Goal: Task Accomplishment & Management: Manage account settings

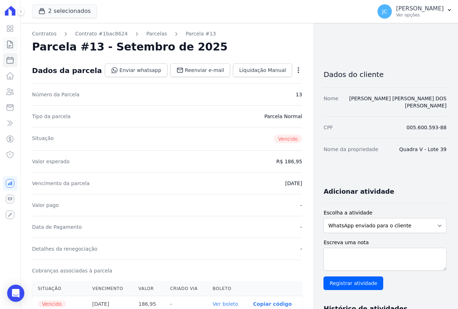
click at [12, 45] on icon at bounding box center [10, 44] width 9 height 9
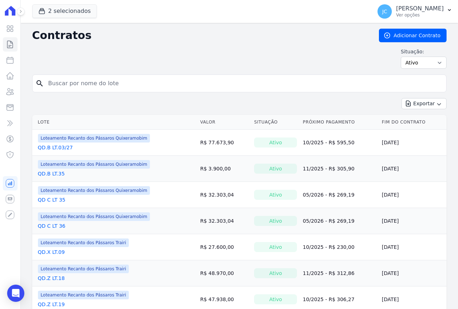
click at [83, 85] on input "search" at bounding box center [243, 83] width 399 height 14
type input "43"
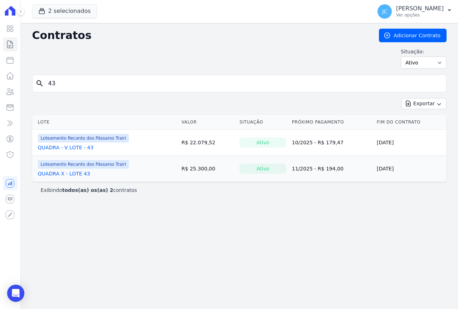
click at [74, 171] on link "QUADRA X - LOTE 43" at bounding box center [64, 173] width 52 height 7
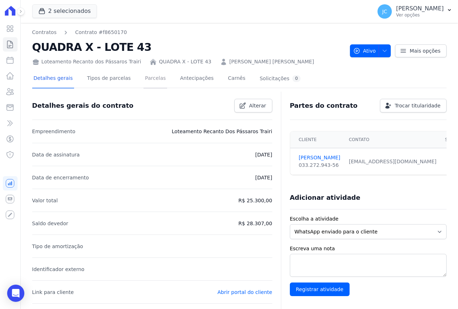
click at [149, 80] on link "Parcelas" at bounding box center [156, 78] width 24 height 19
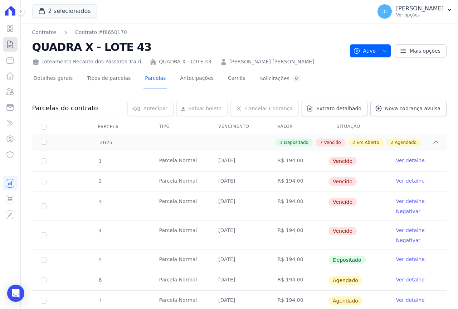
click at [8, 44] on icon at bounding box center [10, 44] width 9 height 9
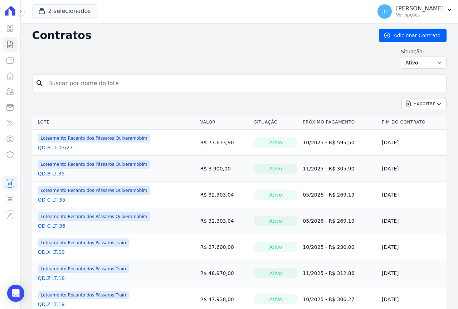
click at [58, 81] on input "search" at bounding box center [243, 83] width 399 height 14
type input "44"
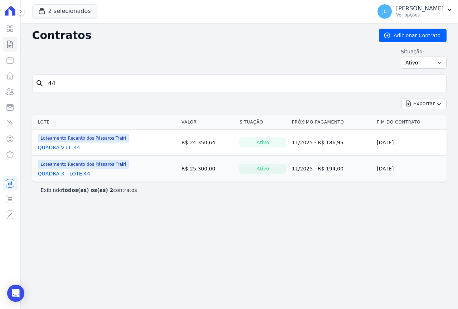
click at [67, 174] on link "QUADRA X - LOTE 44" at bounding box center [64, 173] width 52 height 7
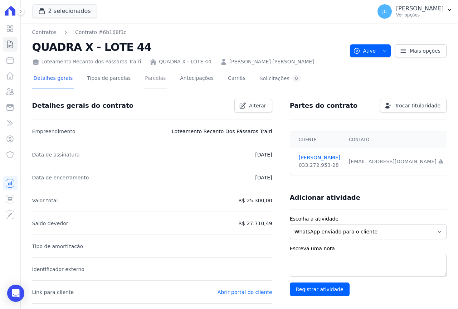
click at [147, 83] on link "Parcelas" at bounding box center [156, 78] width 24 height 19
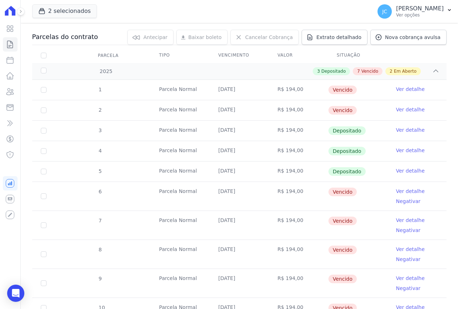
scroll to position [72, 0]
click at [43, 91] on input "checkbox" at bounding box center [44, 90] width 6 height 6
checkbox input "true"
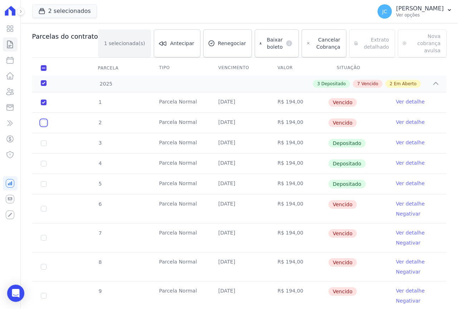
click at [44, 120] on input "checkbox" at bounding box center [44, 123] width 6 height 6
checkbox input "true"
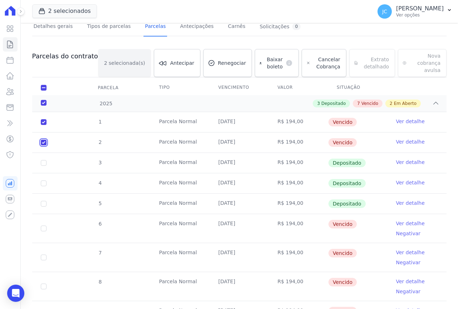
scroll to position [36, 0]
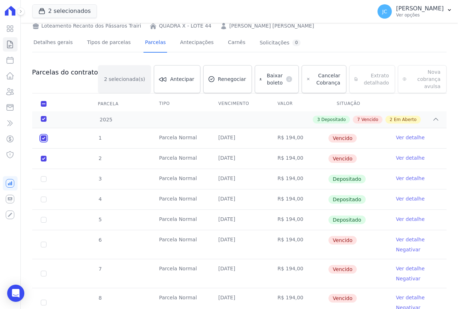
drag, startPoint x: 43, startPoint y: 131, endPoint x: 41, endPoint y: 152, distance: 20.8
click at [42, 135] on input "checkbox" at bounding box center [44, 138] width 6 height 6
checkbox input "false"
checkbox input "true"
click at [41, 155] on td "2" at bounding box center [43, 159] width 23 height 20
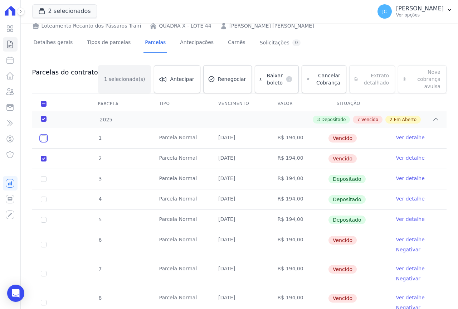
click at [45, 135] on input "checkbox" at bounding box center [44, 138] width 6 height 6
checkbox input "true"
click at [316, 75] on span "Cancelar Cobrança" at bounding box center [326, 79] width 27 height 14
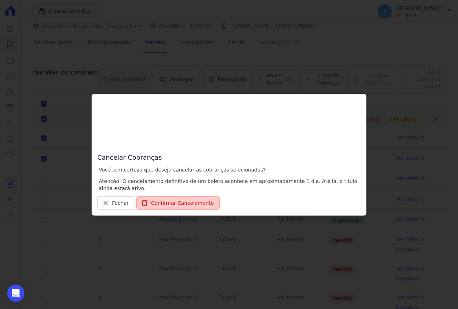
click at [165, 202] on button "Confirmar Cancelamento" at bounding box center [177, 203] width 83 height 14
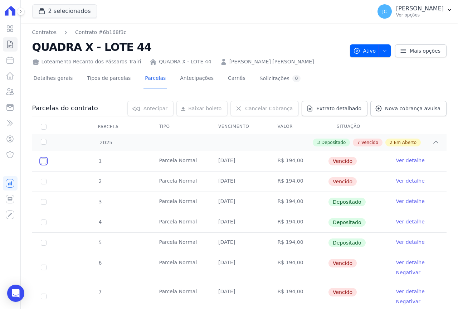
click at [46, 164] on input "checkbox" at bounding box center [44, 161] width 6 height 6
checkbox input "true"
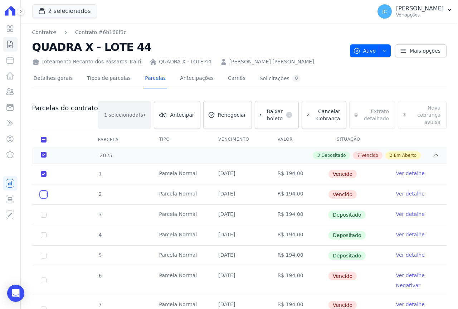
click at [44, 191] on input "checkbox" at bounding box center [44, 194] width 6 height 6
checkbox input "true"
click at [313, 108] on span "Cancelar Cobrança" at bounding box center [326, 115] width 27 height 14
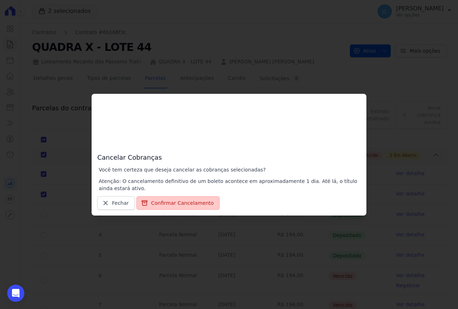
click at [174, 204] on button "Confirmar Cancelamento" at bounding box center [177, 203] width 83 height 14
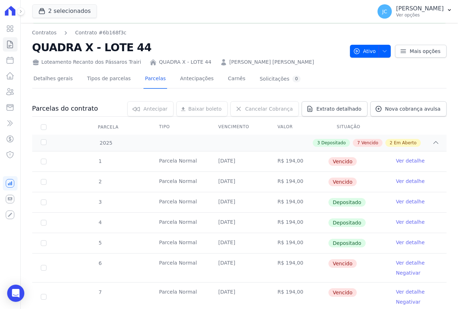
scroll to position [36, 0]
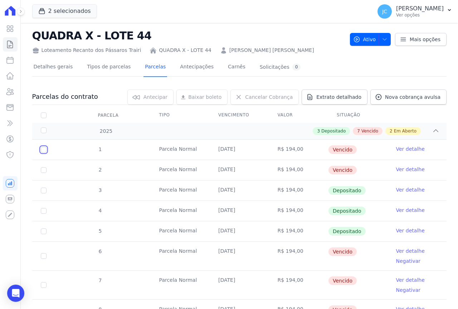
click at [43, 150] on input "checkbox" at bounding box center [44, 150] width 6 height 6
checkbox input "true"
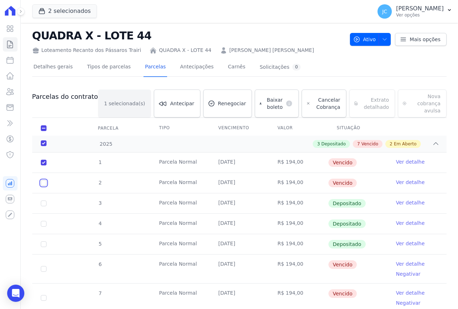
click at [44, 180] on input "checkbox" at bounding box center [44, 183] width 6 height 6
checkbox input "true"
click at [313, 101] on span "Cancelar Cobrança" at bounding box center [326, 103] width 27 height 14
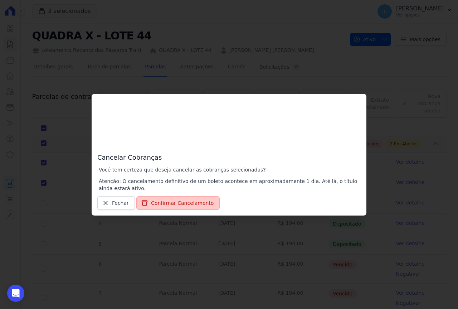
click at [173, 203] on button "Confirmar Cancelamento" at bounding box center [177, 203] width 83 height 14
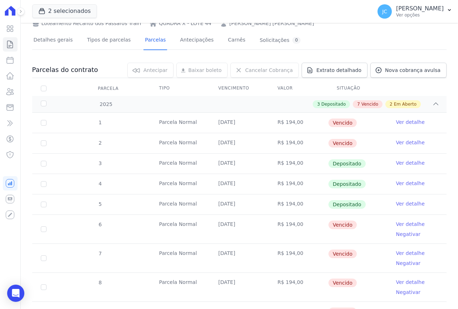
scroll to position [83, 0]
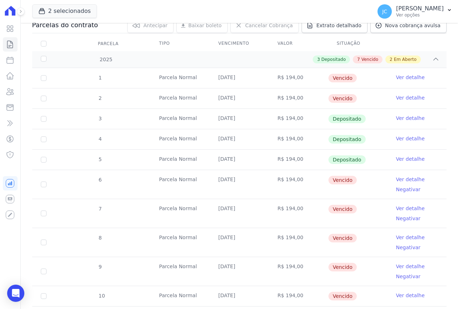
click at [401, 179] on link "Ver detalhe" at bounding box center [410, 179] width 29 height 7
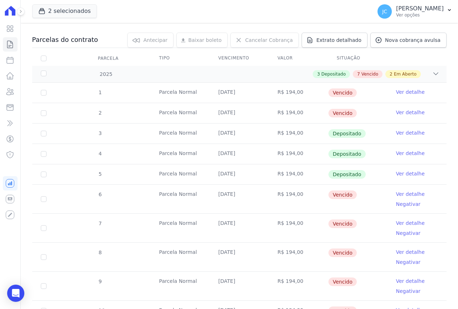
scroll to position [72, 0]
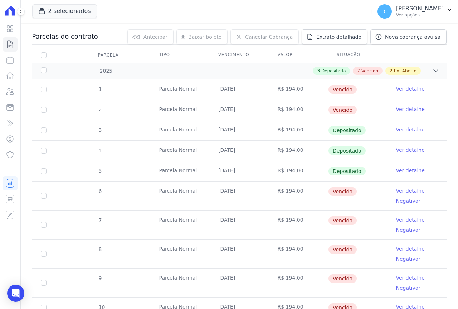
click at [401, 219] on link "Ver detalhe" at bounding box center [410, 219] width 29 height 7
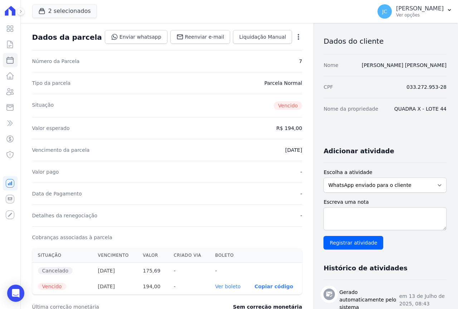
scroll to position [72, 0]
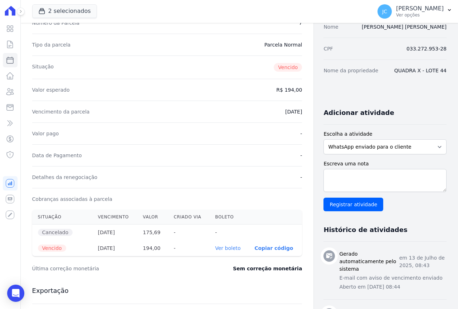
click at [215, 249] on link "Ver boleto" at bounding box center [227, 248] width 25 height 6
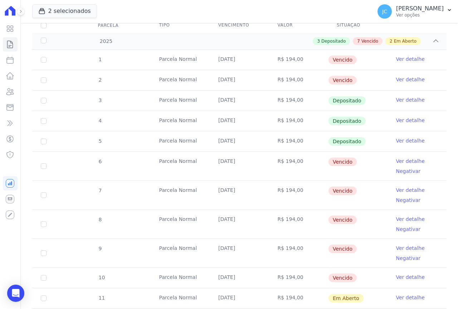
scroll to position [107, 0]
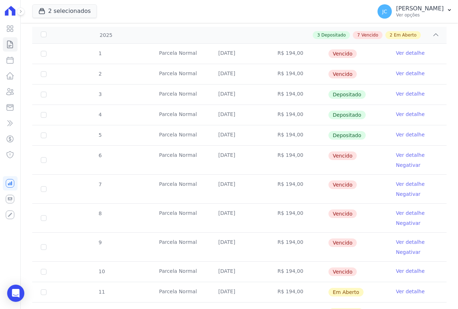
click at [404, 214] on link "Ver detalhe" at bounding box center [410, 212] width 29 height 7
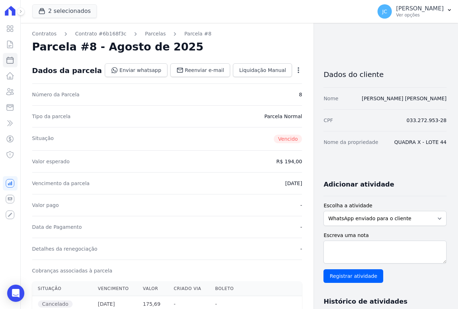
scroll to position [107, 0]
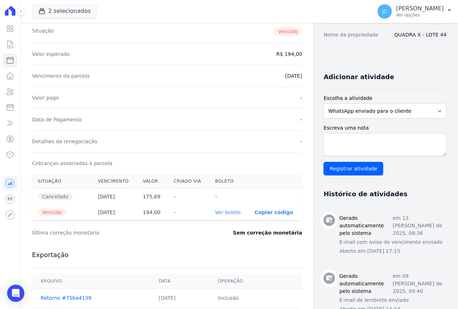
click at [216, 213] on link "Ver boleto" at bounding box center [227, 212] width 25 height 6
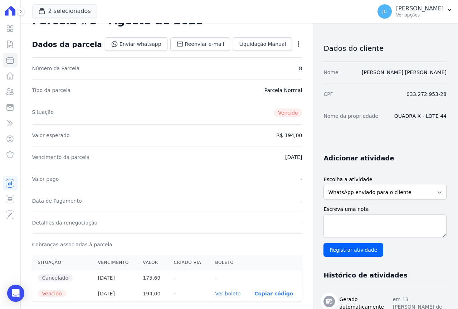
scroll to position [0, 0]
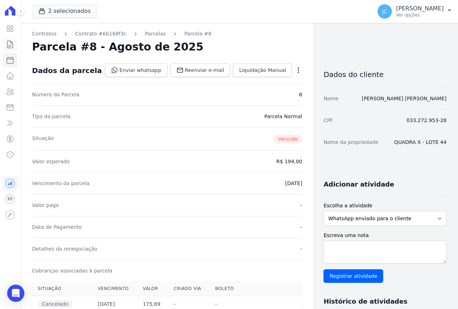
click at [7, 49] on link "Contratos" at bounding box center [10, 44] width 15 height 14
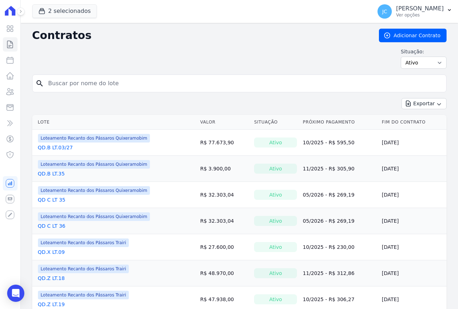
click at [92, 83] on input "search" at bounding box center [243, 83] width 399 height 14
type input "43"
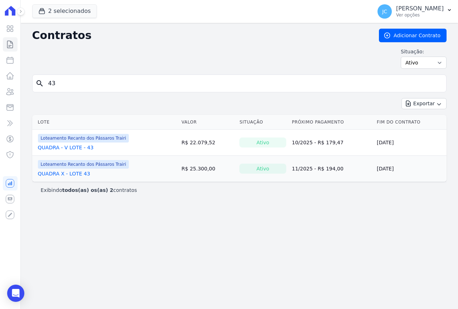
click at [66, 173] on link "QUADRA X - LOTE 43" at bounding box center [64, 173] width 52 height 7
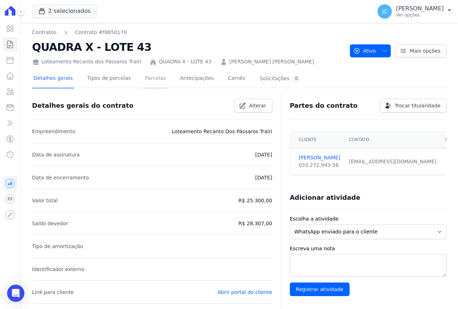
click at [149, 79] on link "Parcelas" at bounding box center [156, 78] width 24 height 19
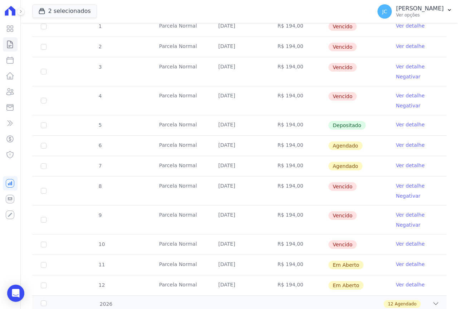
scroll to position [143, 0]
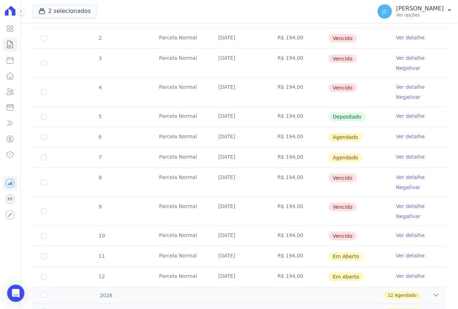
click at [407, 177] on link "Ver detalhe" at bounding box center [410, 177] width 29 height 7
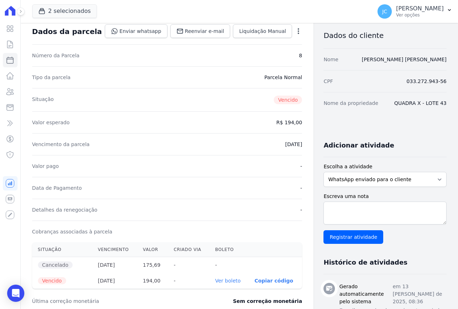
scroll to position [107, 0]
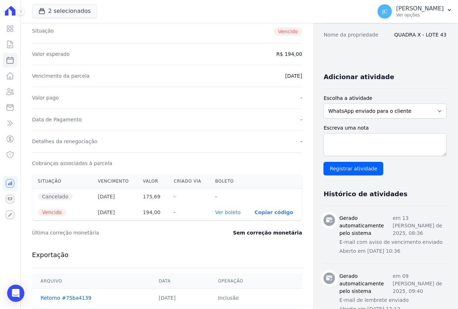
click at [215, 214] on link "Ver boleto" at bounding box center [227, 212] width 25 height 6
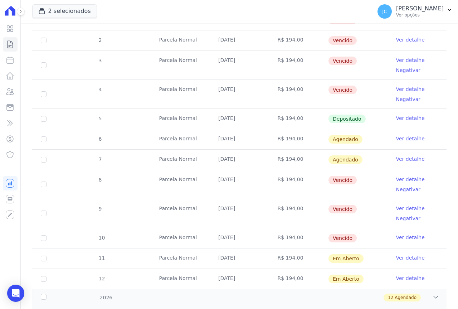
scroll to position [143, 0]
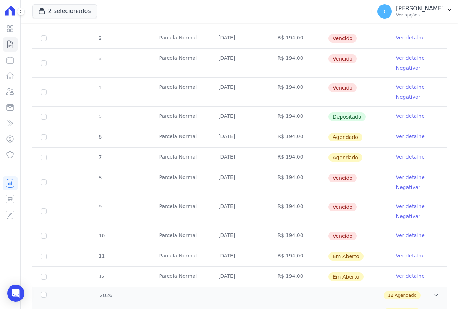
click at [400, 207] on link "Ver detalhe" at bounding box center [410, 206] width 29 height 7
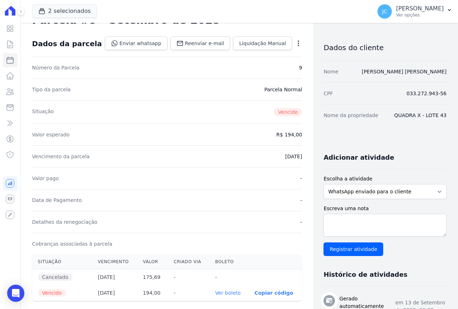
scroll to position [72, 0]
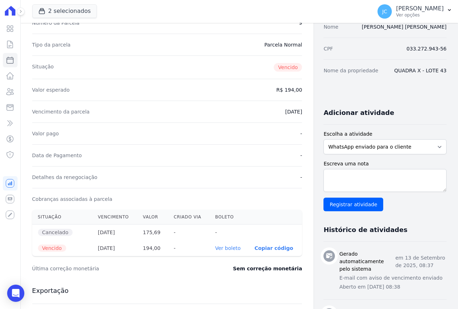
click at [215, 247] on link "Ver boleto" at bounding box center [227, 248] width 25 height 6
